Goal: Check status: Check status

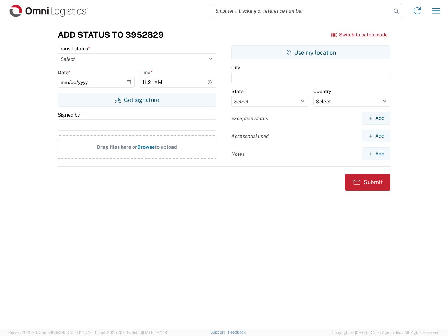
click at [301, 11] on input "search" at bounding box center [300, 10] width 181 height 13
click at [397, 11] on icon at bounding box center [397, 11] width 10 height 10
click at [418, 11] on icon at bounding box center [417, 10] width 11 height 11
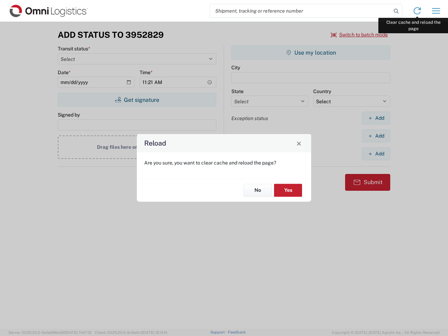
click at [436, 11] on div "Reload Are you sure, you want to clear cache and reload the page? No Yes" at bounding box center [224, 168] width 448 height 336
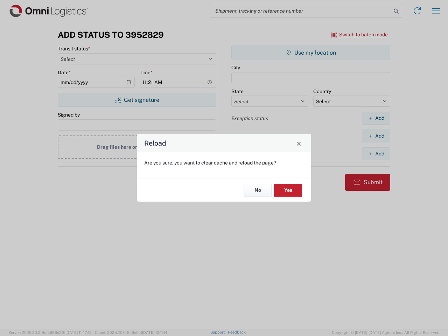
click at [360, 35] on div "Reload Are you sure, you want to clear cache and reload the page? No Yes" at bounding box center [224, 168] width 448 height 336
click at [137, 100] on div "Reload Are you sure, you want to clear cache and reload the page? No Yes" at bounding box center [224, 168] width 448 height 336
click at [311, 53] on div "Reload Are you sure, you want to clear cache and reload the page? No Yes" at bounding box center [224, 168] width 448 height 336
click at [376, 118] on div "Reload Are you sure, you want to clear cache and reload the page? No Yes" at bounding box center [224, 168] width 448 height 336
click at [376, 136] on div "Reload Are you sure, you want to clear cache and reload the page? No Yes" at bounding box center [224, 168] width 448 height 336
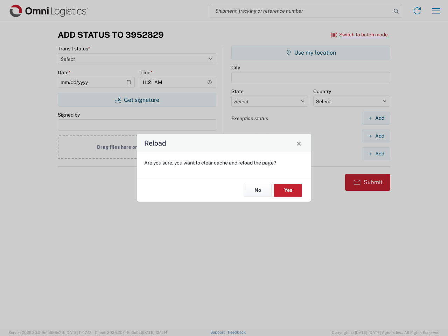
click at [376, 154] on div "Reload Are you sure, you want to clear cache and reload the page? No Yes" at bounding box center [224, 168] width 448 height 336
